Goal: Navigation & Orientation: Find specific page/section

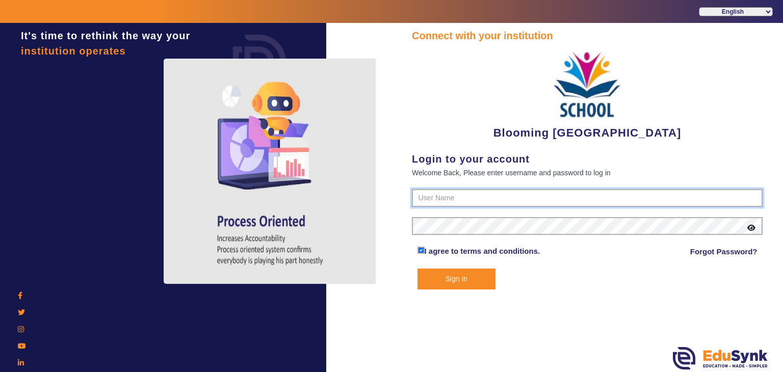
type input "4141419999"
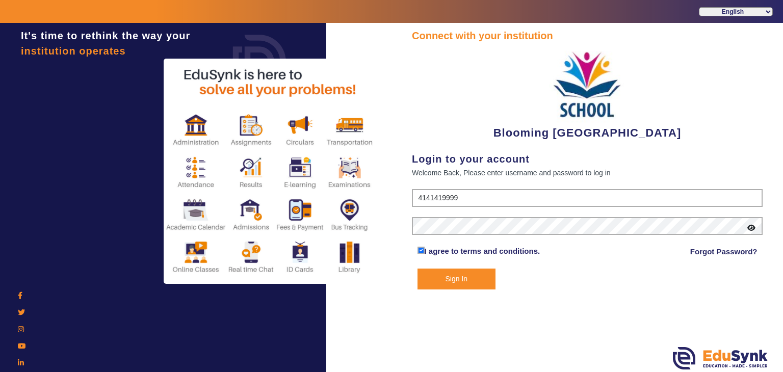
click at [487, 276] on button "Sign In" at bounding box center [457, 279] width 79 height 21
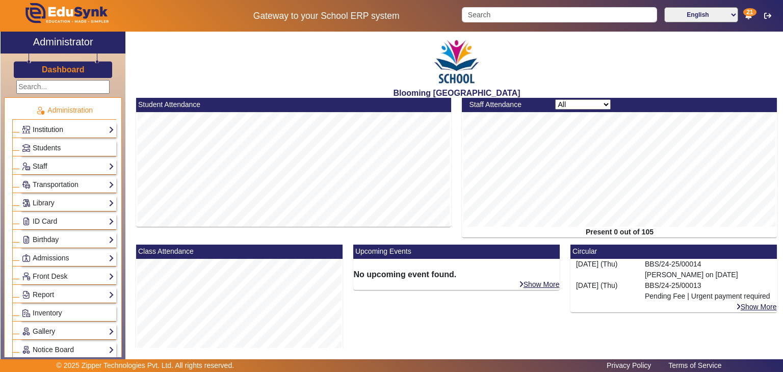
click at [72, 125] on link "Institution" at bounding box center [68, 130] width 92 height 12
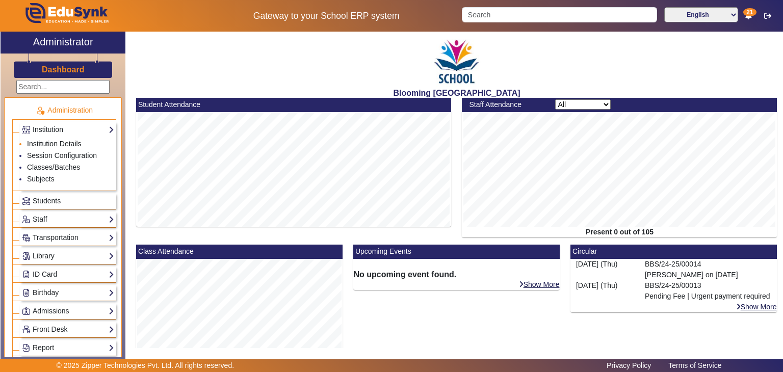
click at [73, 140] on link "Institution Details" at bounding box center [54, 144] width 55 height 8
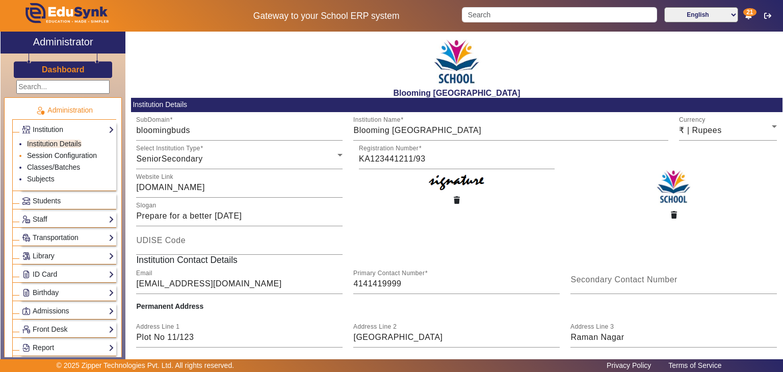
click at [74, 155] on link "Session Configuration" at bounding box center [62, 155] width 70 height 8
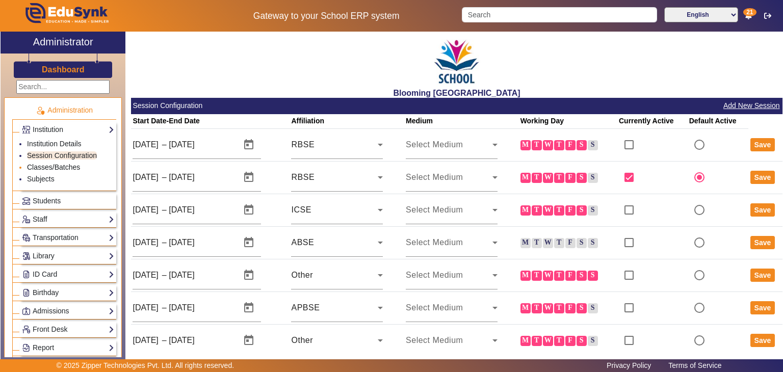
click at [72, 167] on link "Classes/Batches" at bounding box center [53, 167] width 53 height 8
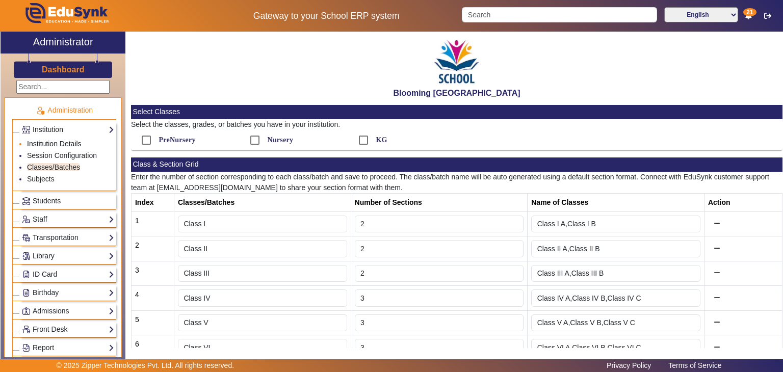
click at [73, 142] on link "Institution Details" at bounding box center [54, 144] width 55 height 8
